Goal: Information Seeking & Learning: Learn about a topic

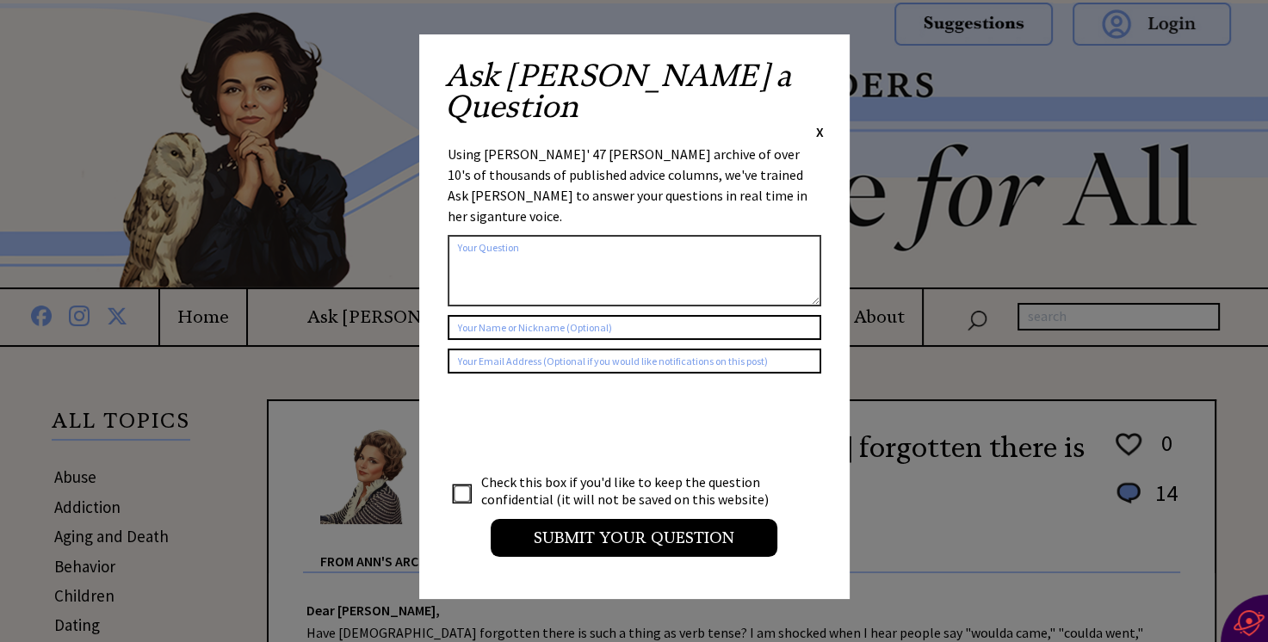
click at [821, 123] on span "X" at bounding box center [820, 131] width 8 height 17
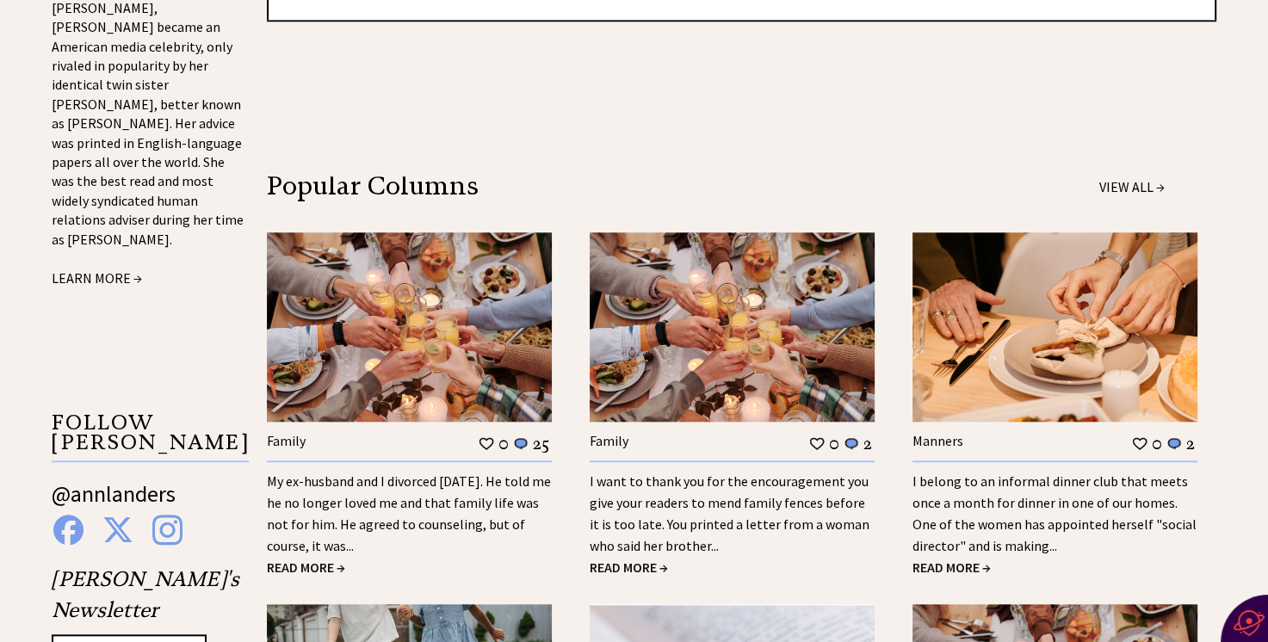
scroll to position [1553, 0]
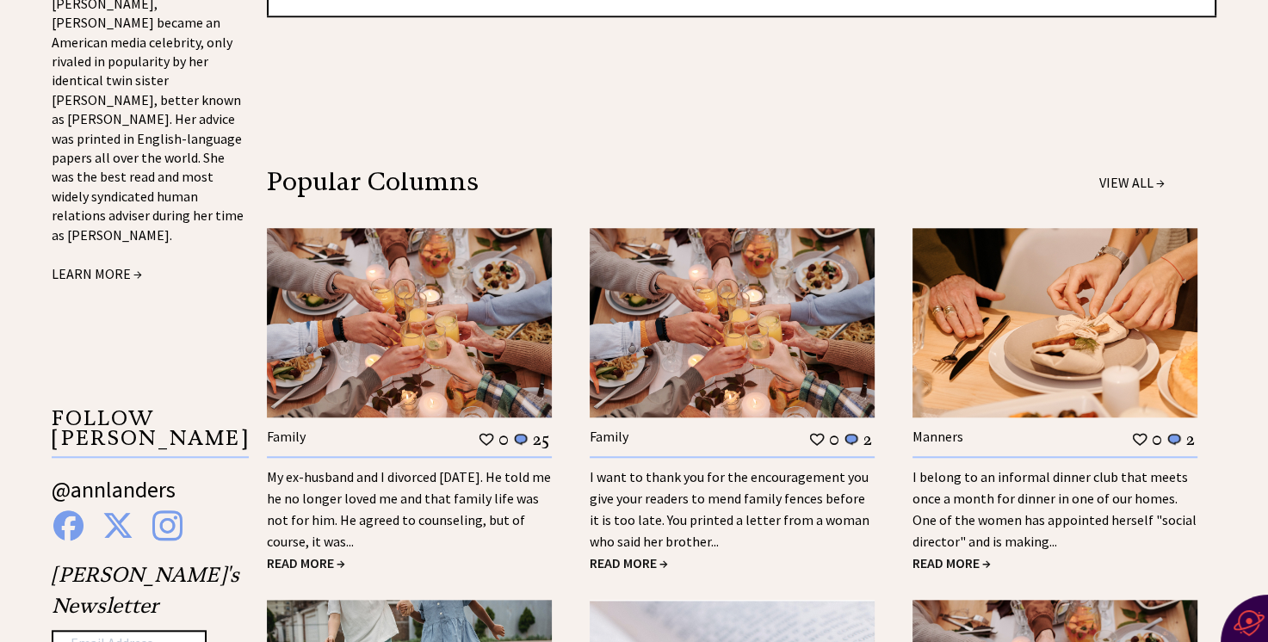
click at [940, 560] on span "READ MORE →" at bounding box center [952, 563] width 78 height 17
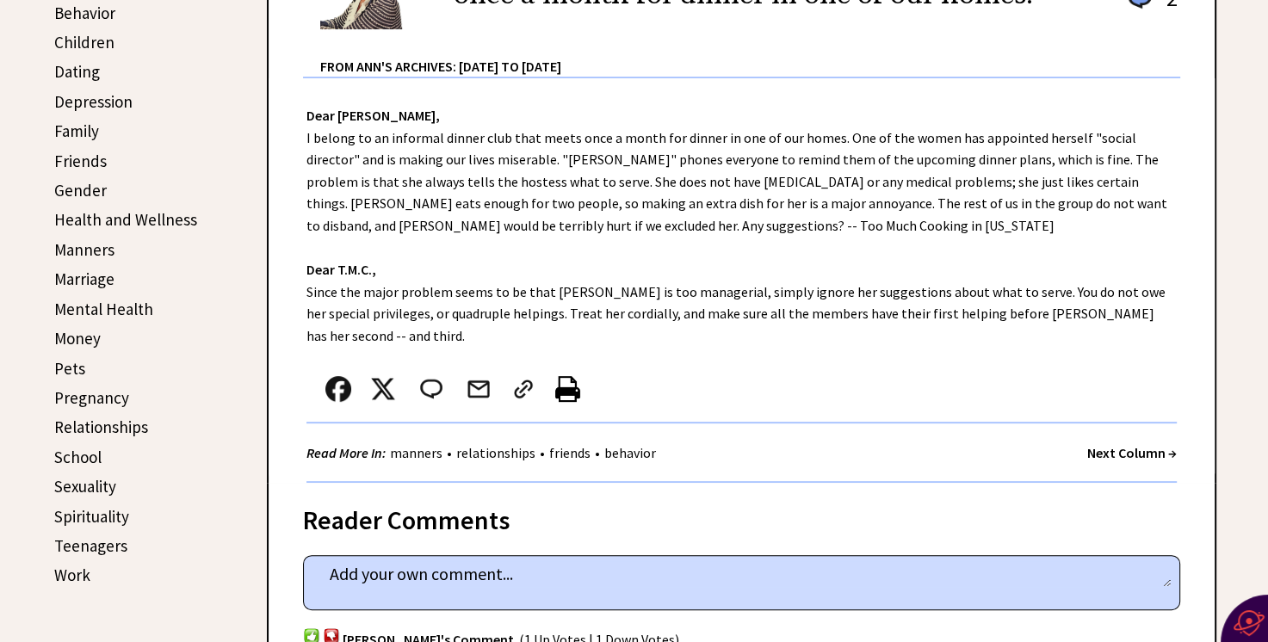
scroll to position [567, 0]
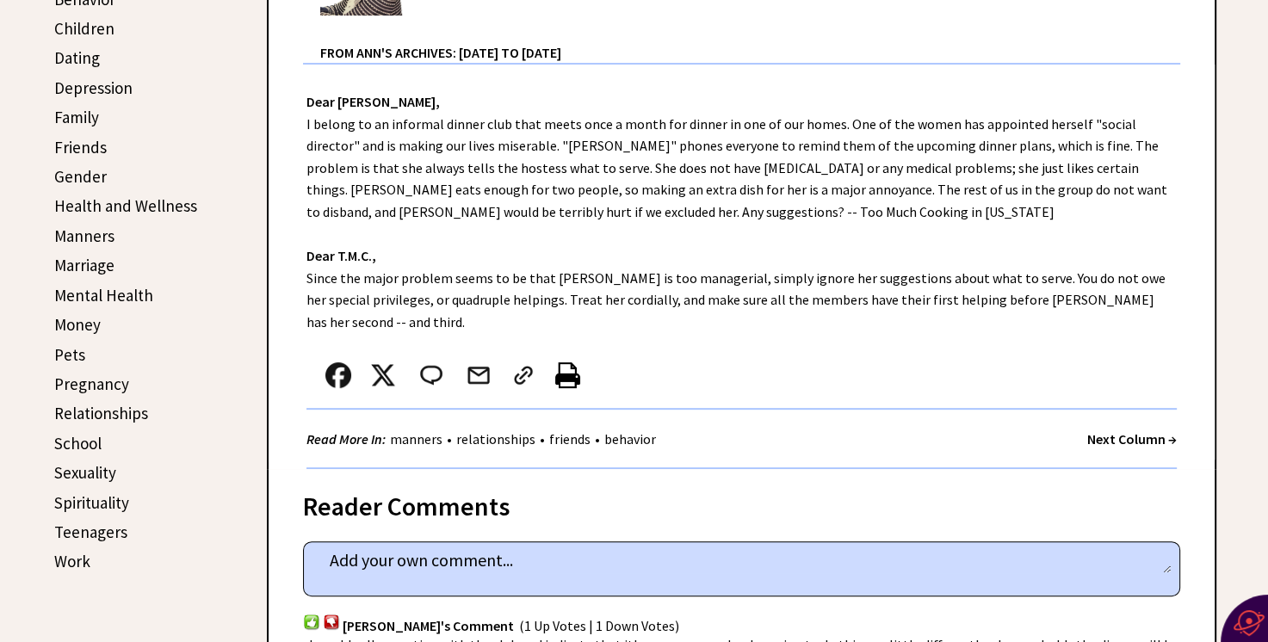
click at [70, 464] on link "Sexuality" at bounding box center [85, 472] width 62 height 21
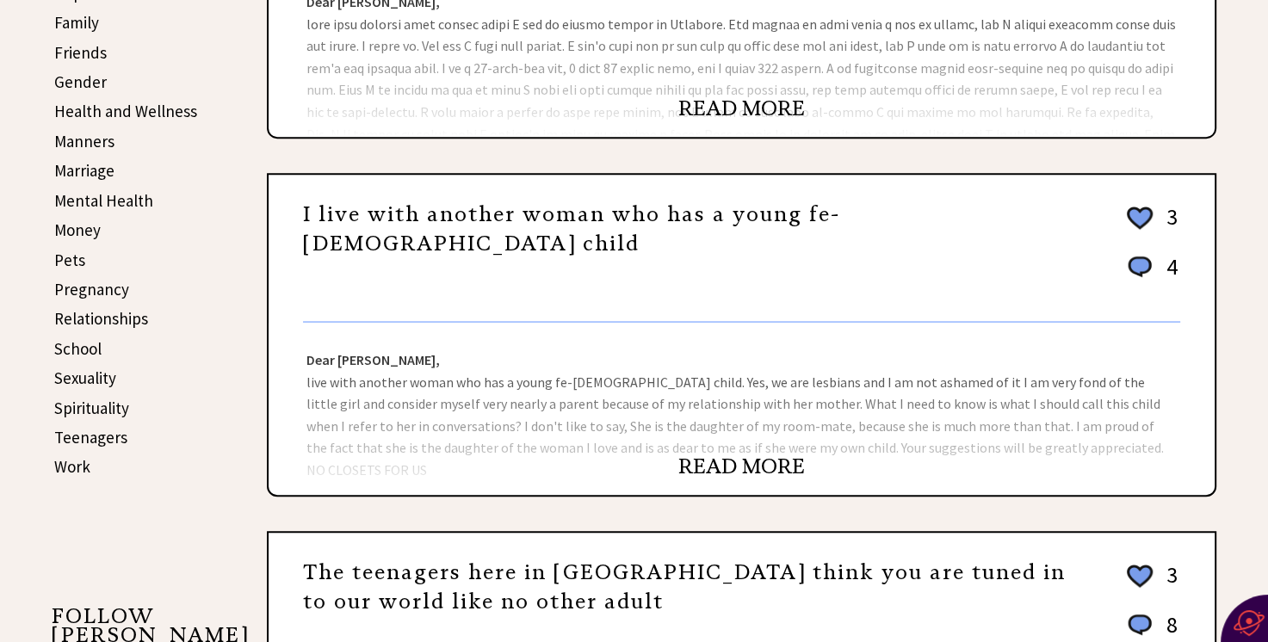
scroll to position [668, 0]
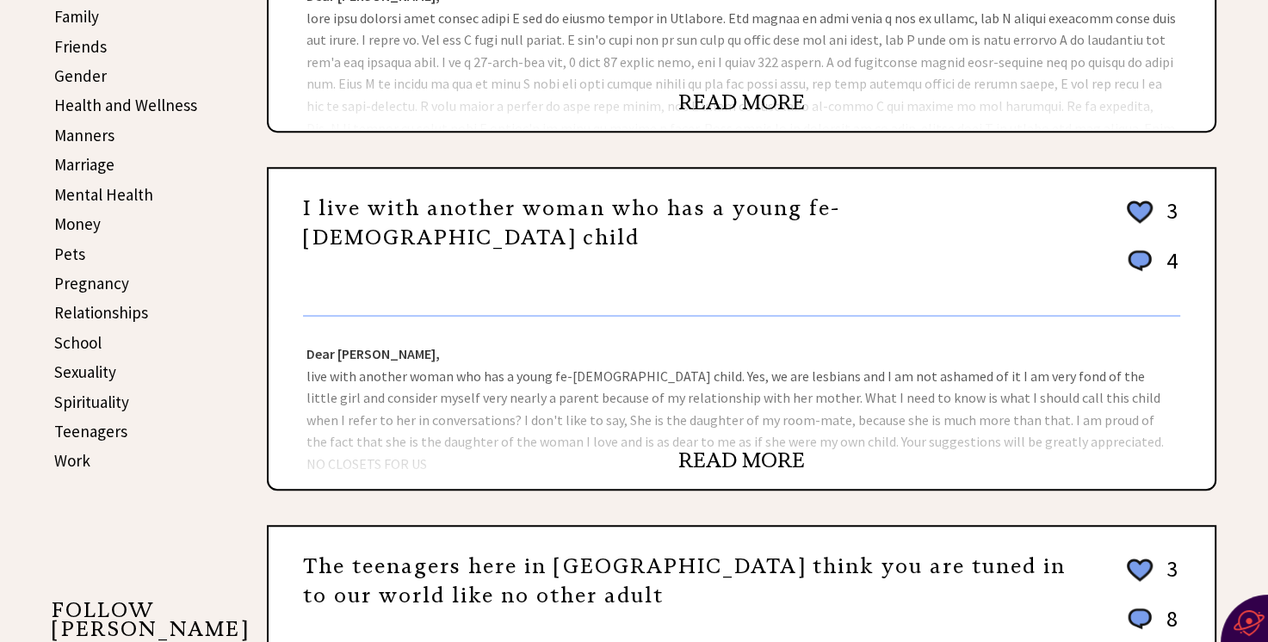
click at [722, 451] on link "READ MORE" at bounding box center [742, 461] width 127 height 26
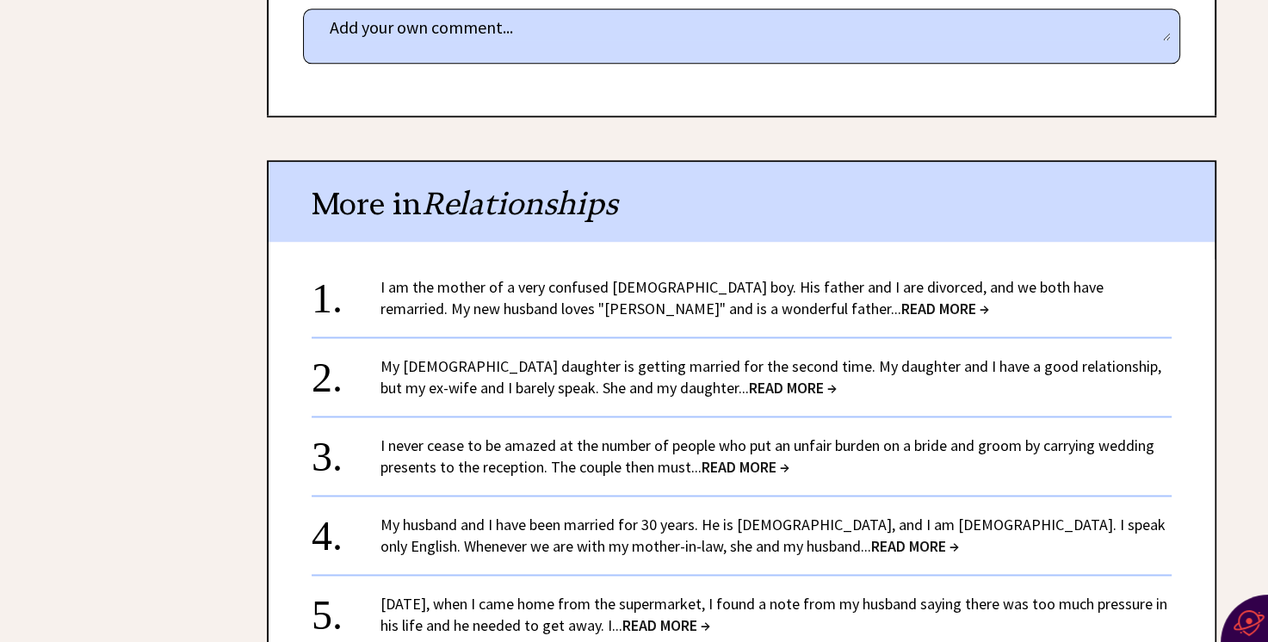
scroll to position [2312, 0]
